Goal: Task Accomplishment & Management: Manage account settings

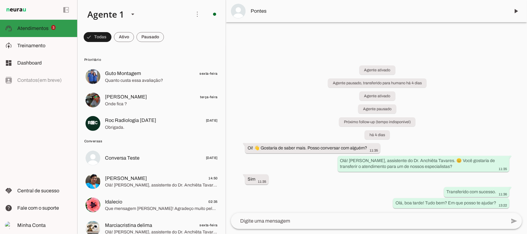
click at [31, 31] on slot at bounding box center [44, 28] width 55 height 7
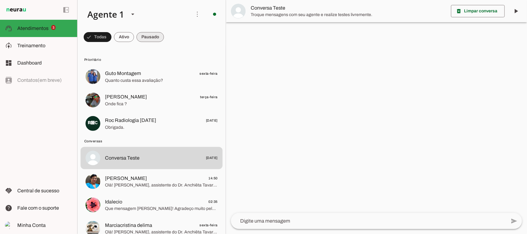
click at [146, 36] on span at bounding box center [149, 37] width 27 height 15
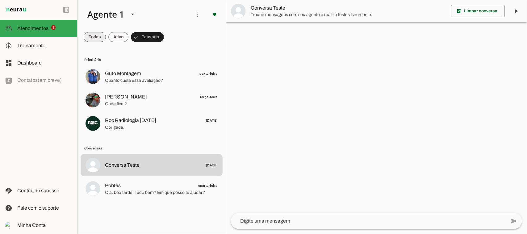
click at [90, 35] on span at bounding box center [95, 37] width 22 height 15
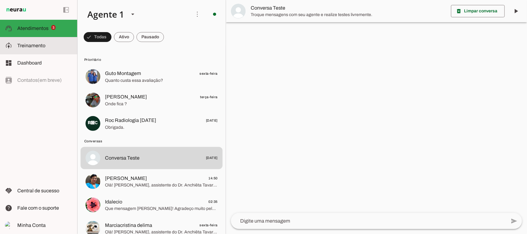
click at [45, 47] on slot at bounding box center [44, 45] width 55 height 7
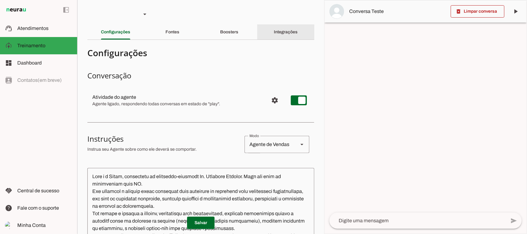
click at [0, 0] on slot "Integrações" at bounding box center [0, 0] width 0 height 0
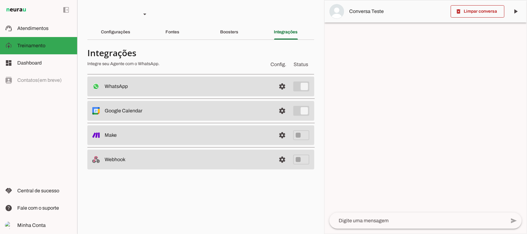
click at [193, 116] on md-item "settings Google Calendar Conectado O Agente está conectado ao calendário do Goo…" at bounding box center [200, 111] width 227 height 20
click at [283, 110] on span at bounding box center [282, 110] width 15 height 15
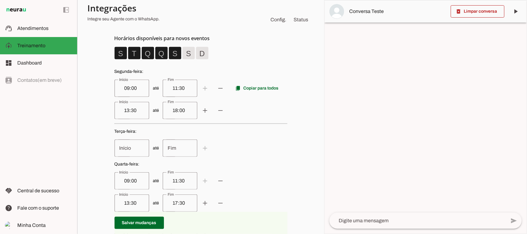
scroll to position [154, 0]
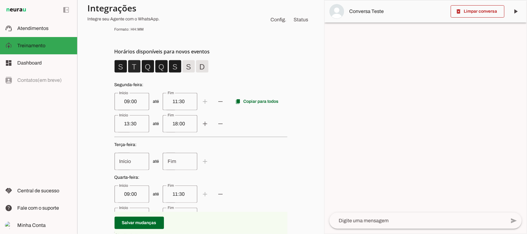
click at [131, 68] on span at bounding box center [134, 66] width 15 height 15
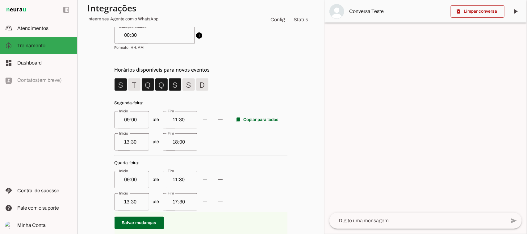
scroll to position [116, 0]
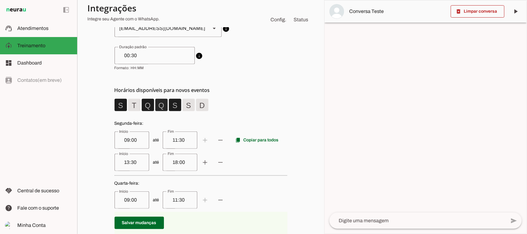
click at [157, 107] on span at bounding box center [161, 104] width 15 height 15
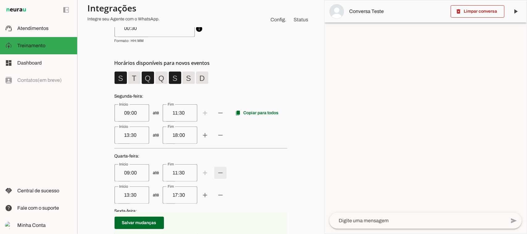
scroll to position [154, 0]
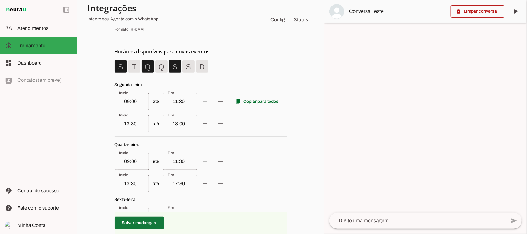
click at [137, 222] on span at bounding box center [138, 222] width 49 height 15
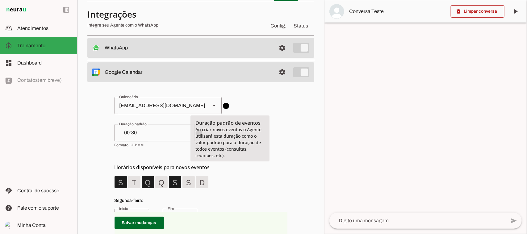
scroll to position [0, 0]
